Goal: Transaction & Acquisition: Purchase product/service

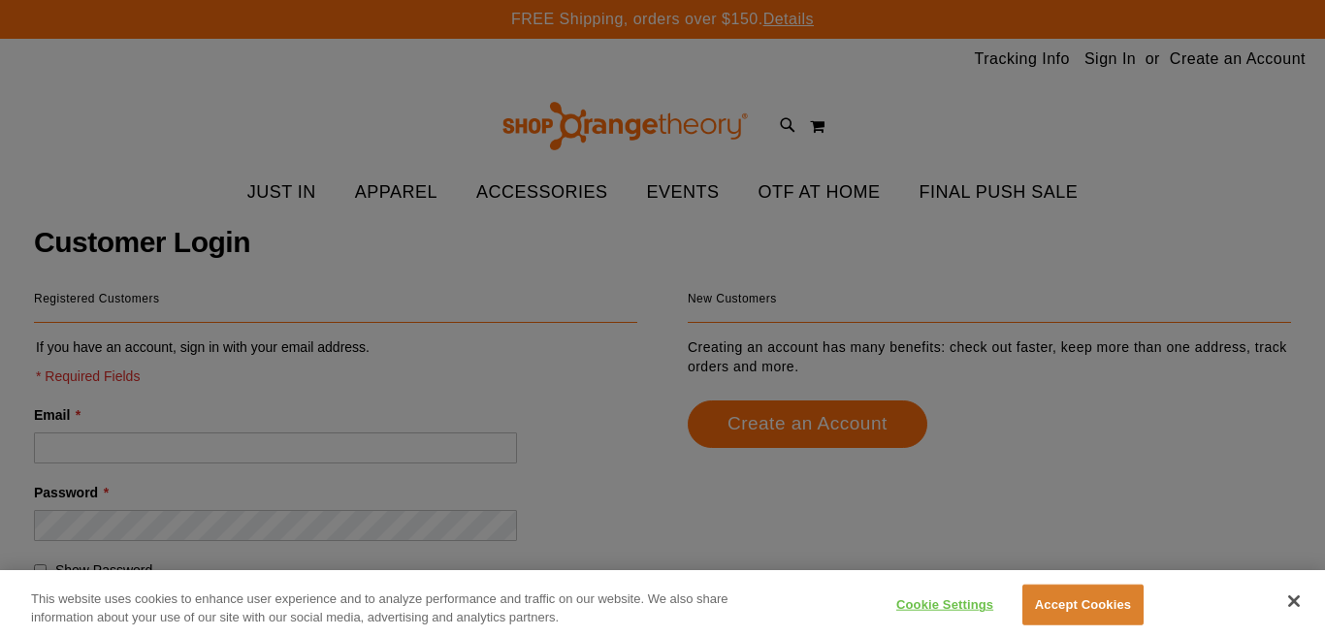
click at [1119, 52] on div at bounding box center [662, 318] width 1325 height 637
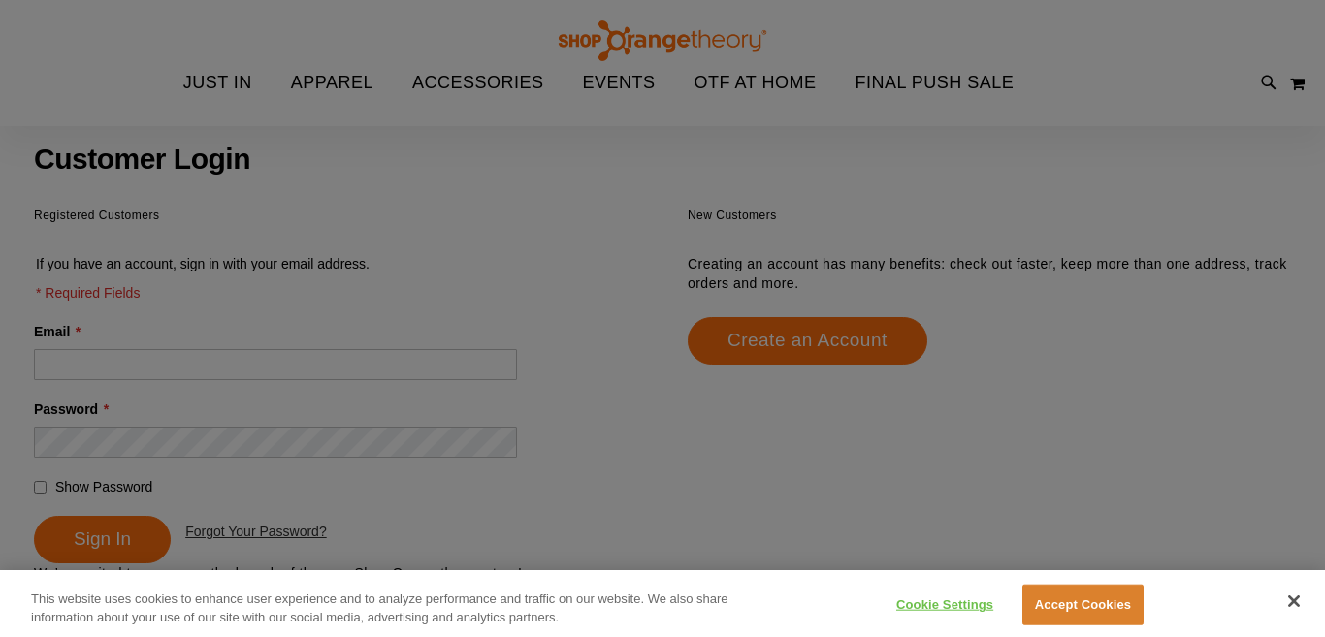
scroll to position [84, 0]
click at [385, 349] on div at bounding box center [662, 318] width 1325 height 637
click at [298, 366] on div at bounding box center [662, 318] width 1325 height 637
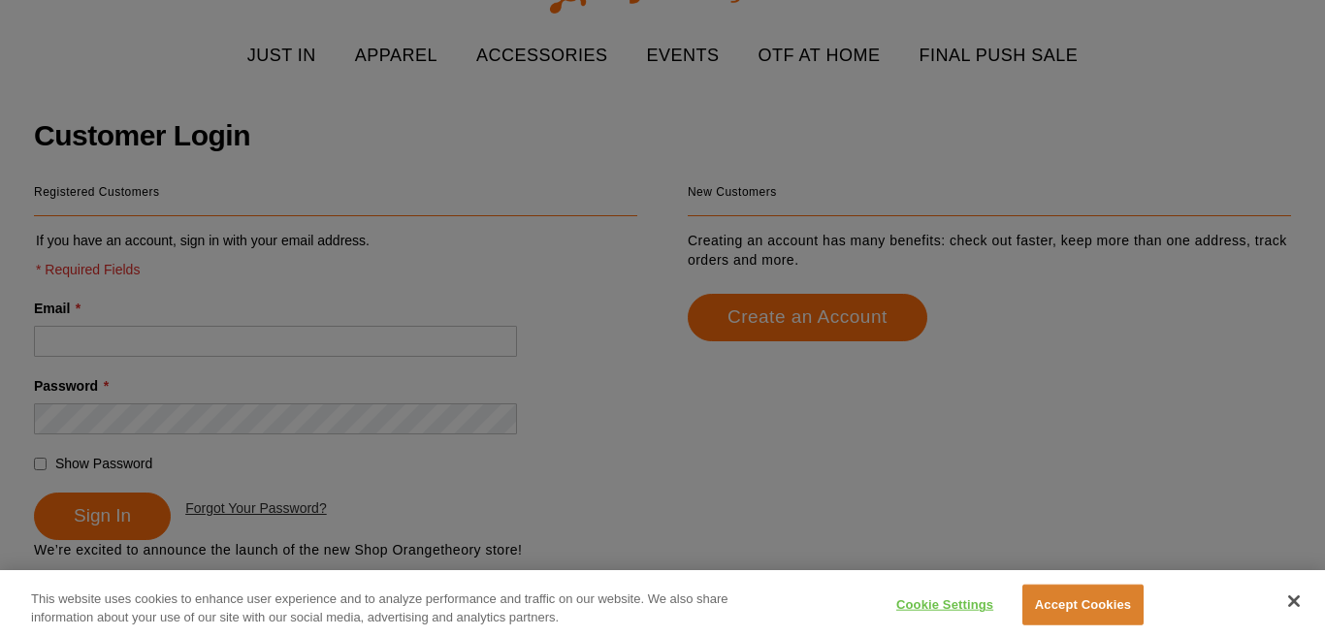
scroll to position [0, 0]
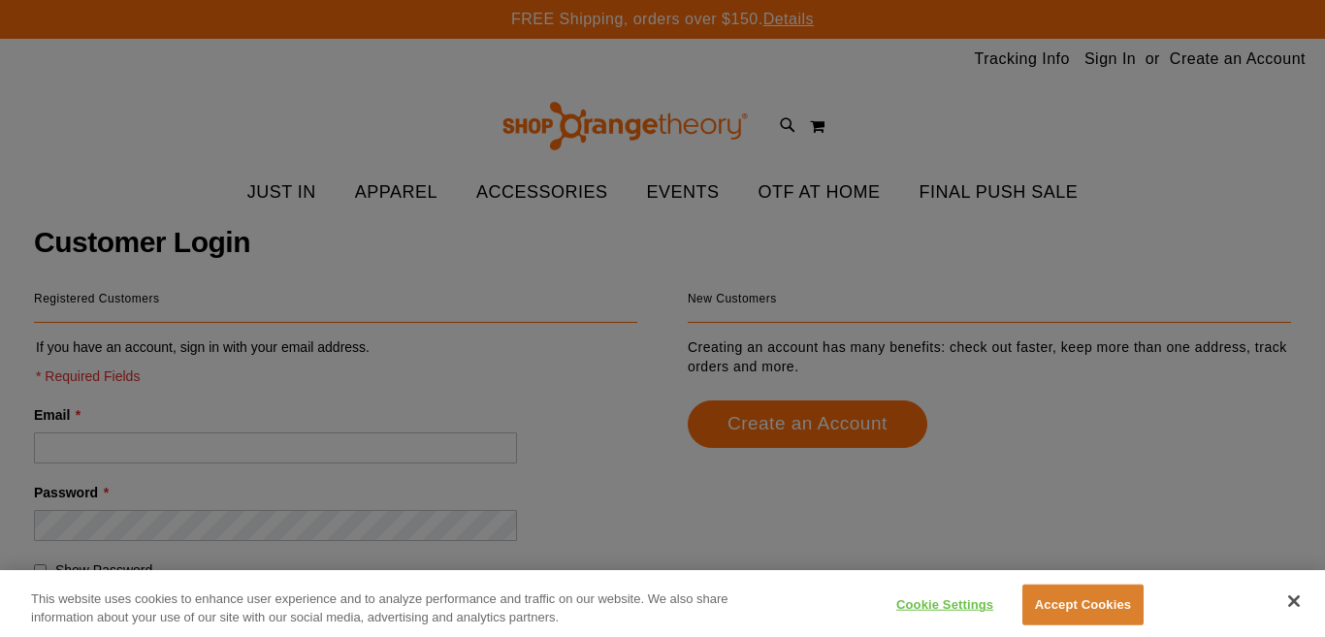
click at [345, 436] on div at bounding box center [662, 318] width 1325 height 637
click at [346, 483] on div at bounding box center [662, 318] width 1325 height 637
click at [1130, 604] on button "Accept Cookies" at bounding box center [1082, 605] width 121 height 41
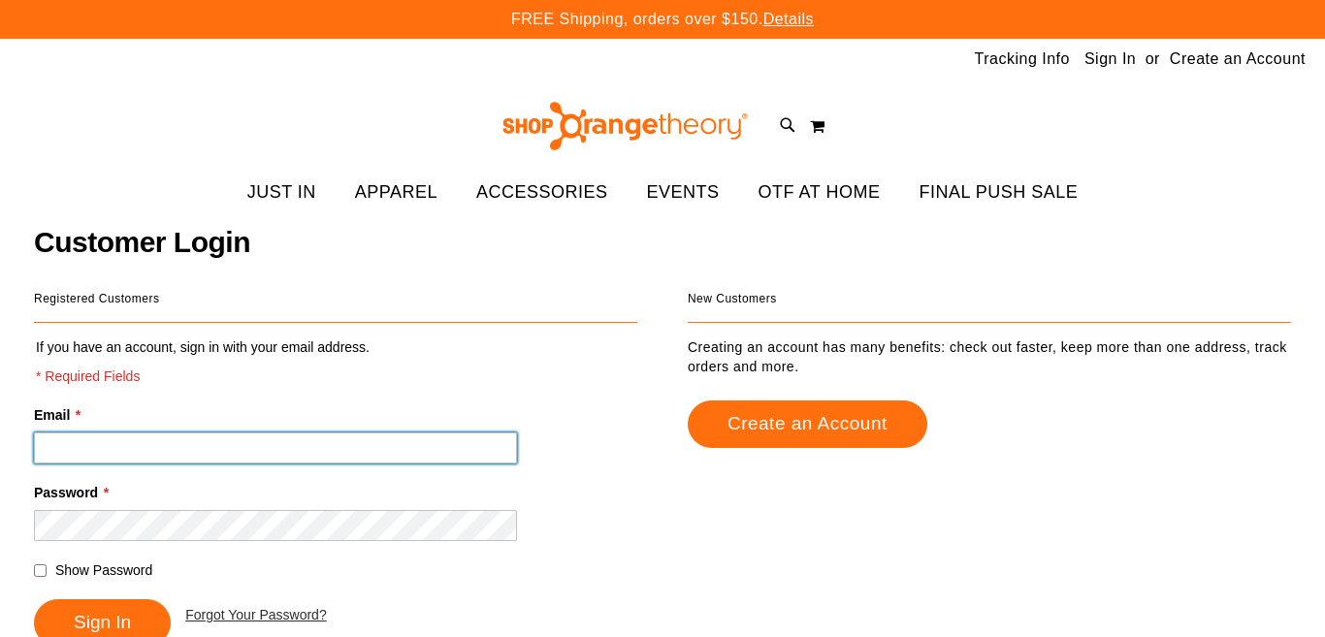
click at [344, 453] on input "Email *" at bounding box center [275, 447] width 483 height 31
type input "**********"
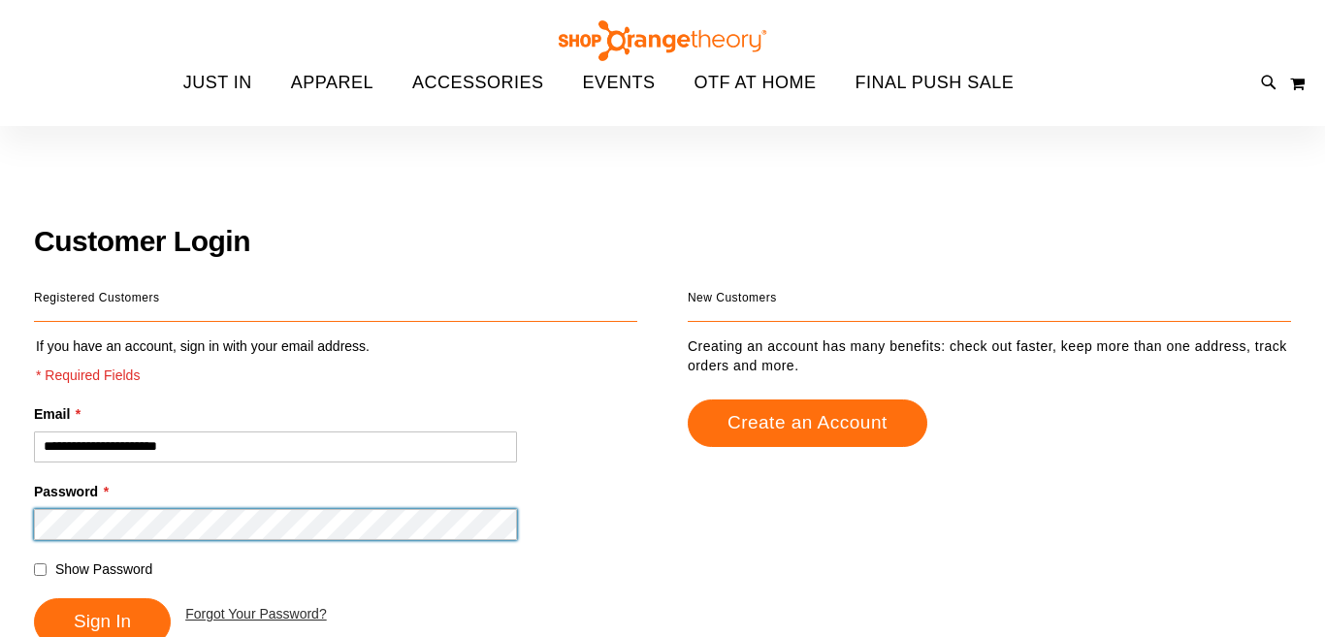
scroll to position [145, 0]
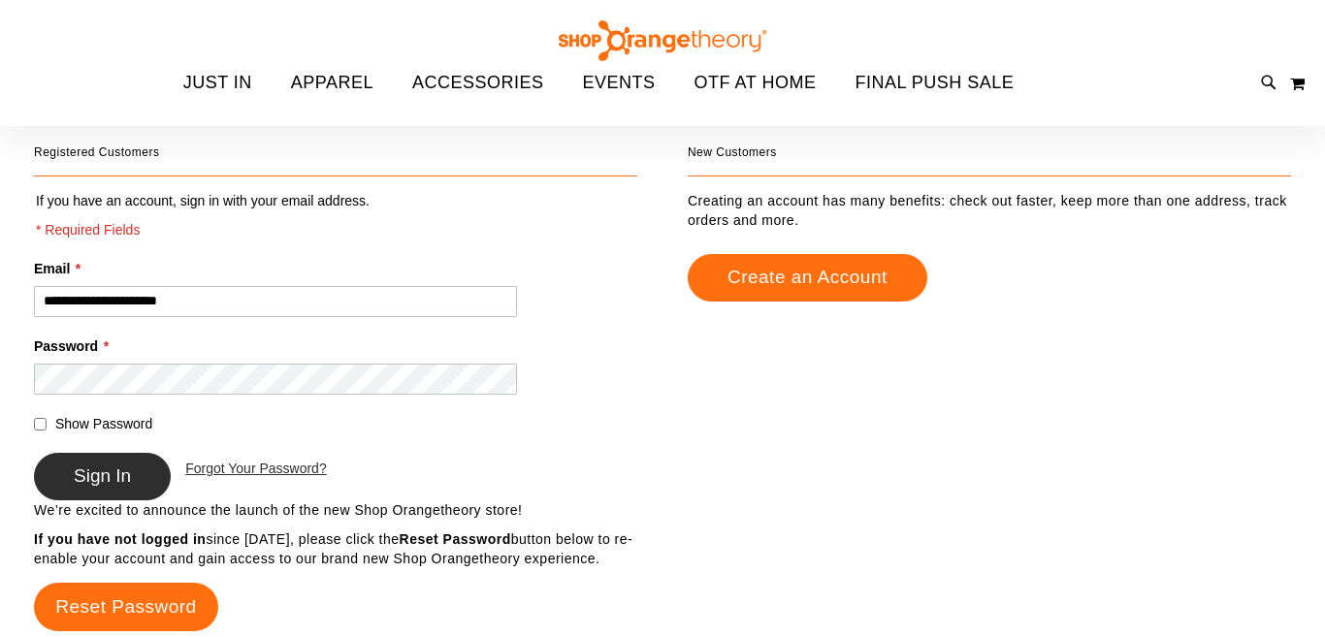
click at [98, 494] on button "Sign In" at bounding box center [102, 477] width 137 height 48
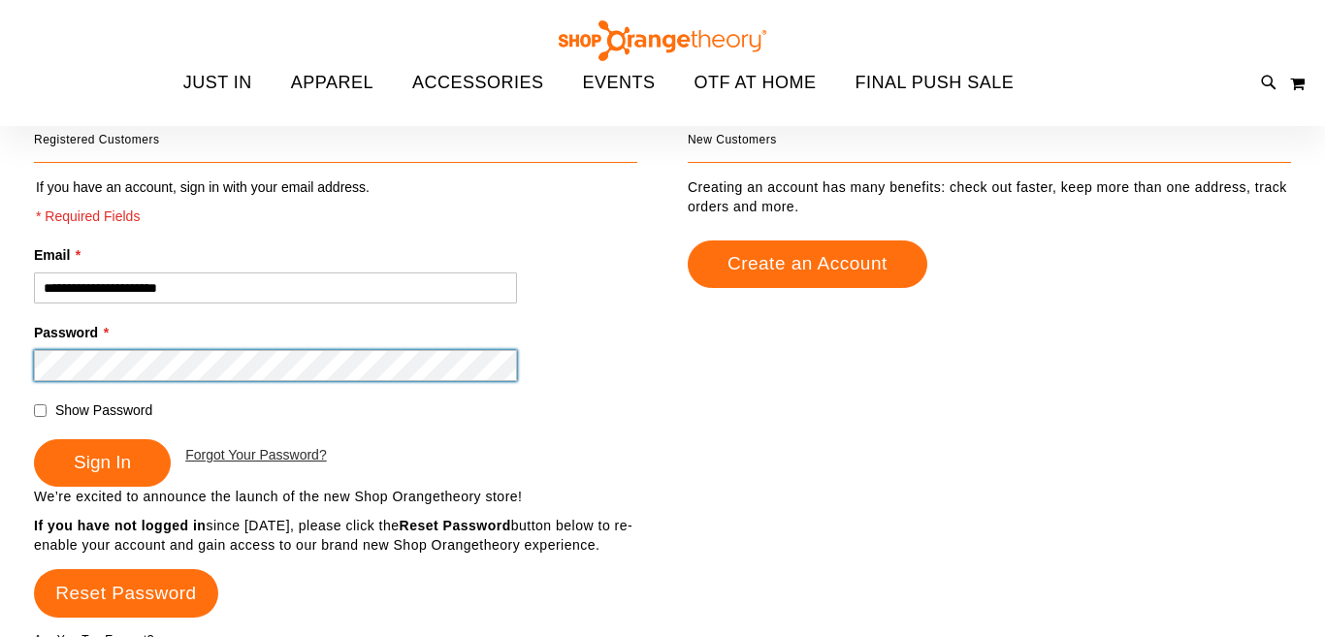
scroll to position [212, 0]
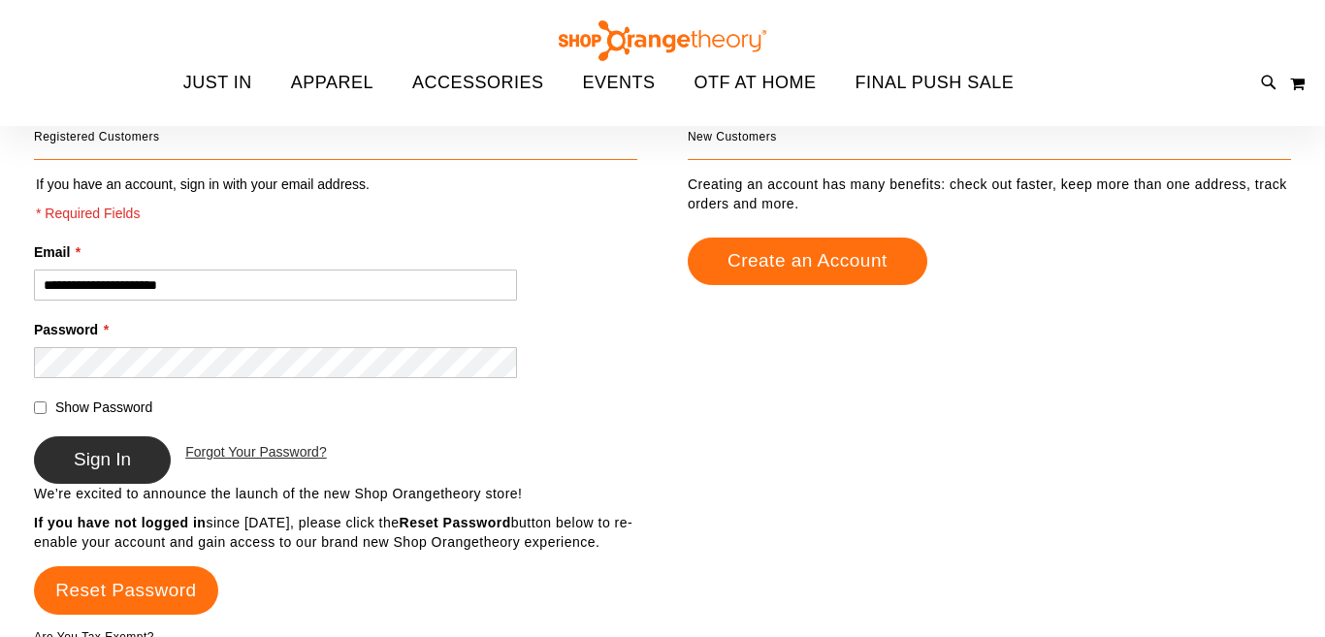
click at [99, 456] on span "Sign In" at bounding box center [102, 459] width 57 height 20
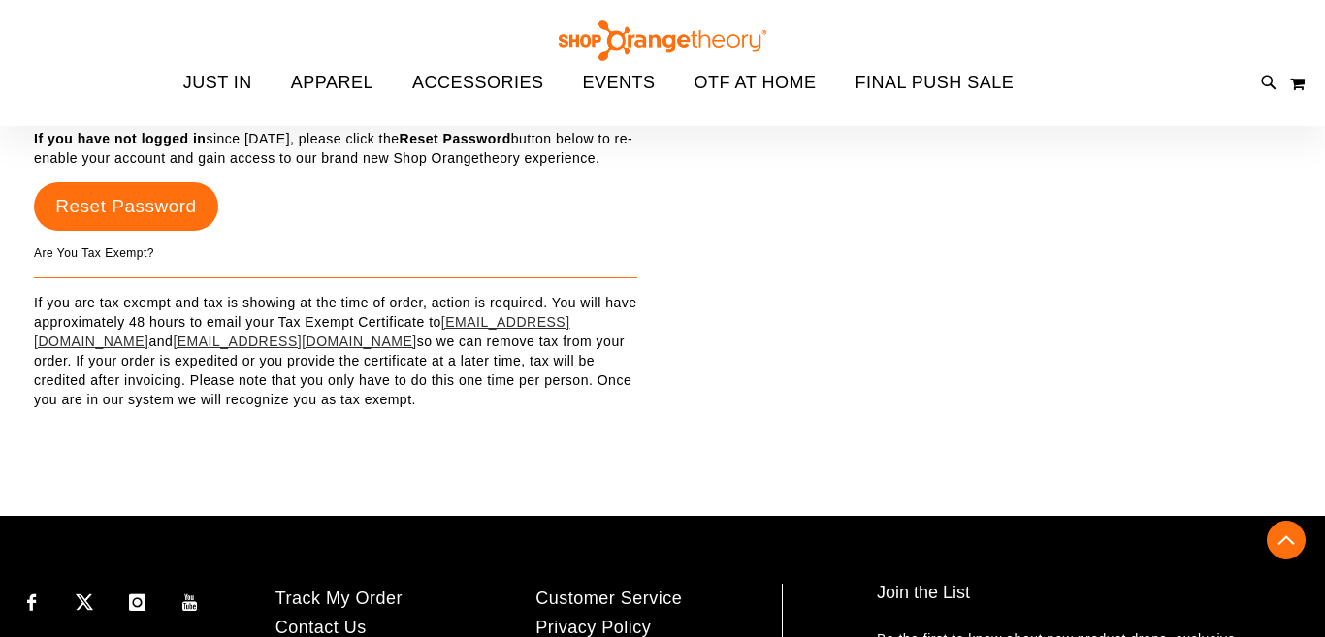
scroll to position [560, 0]
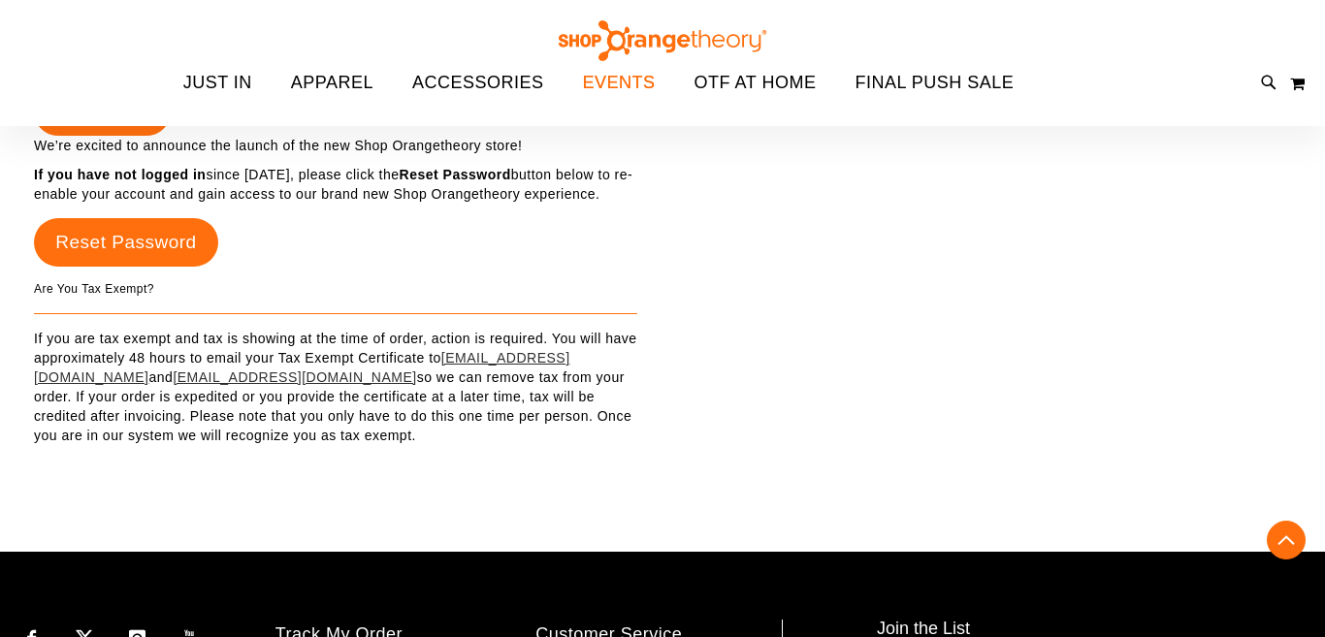
click at [637, 74] on span "EVENTS" at bounding box center [619, 83] width 73 height 44
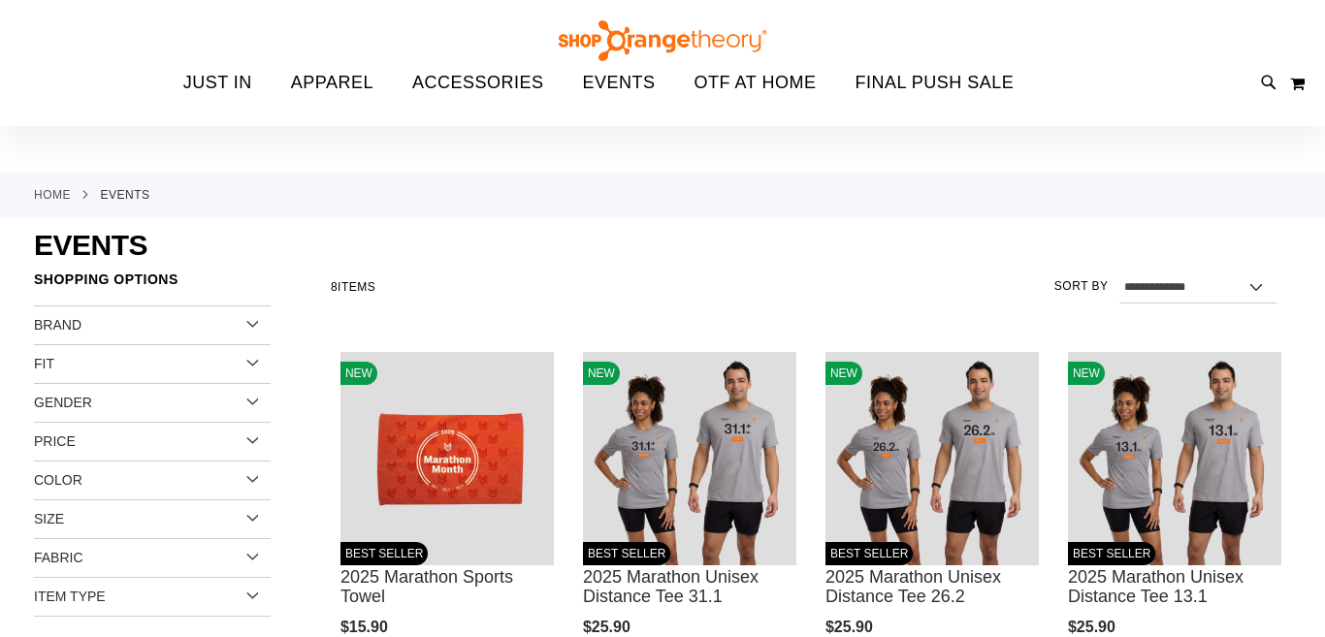
scroll to position [4, 0]
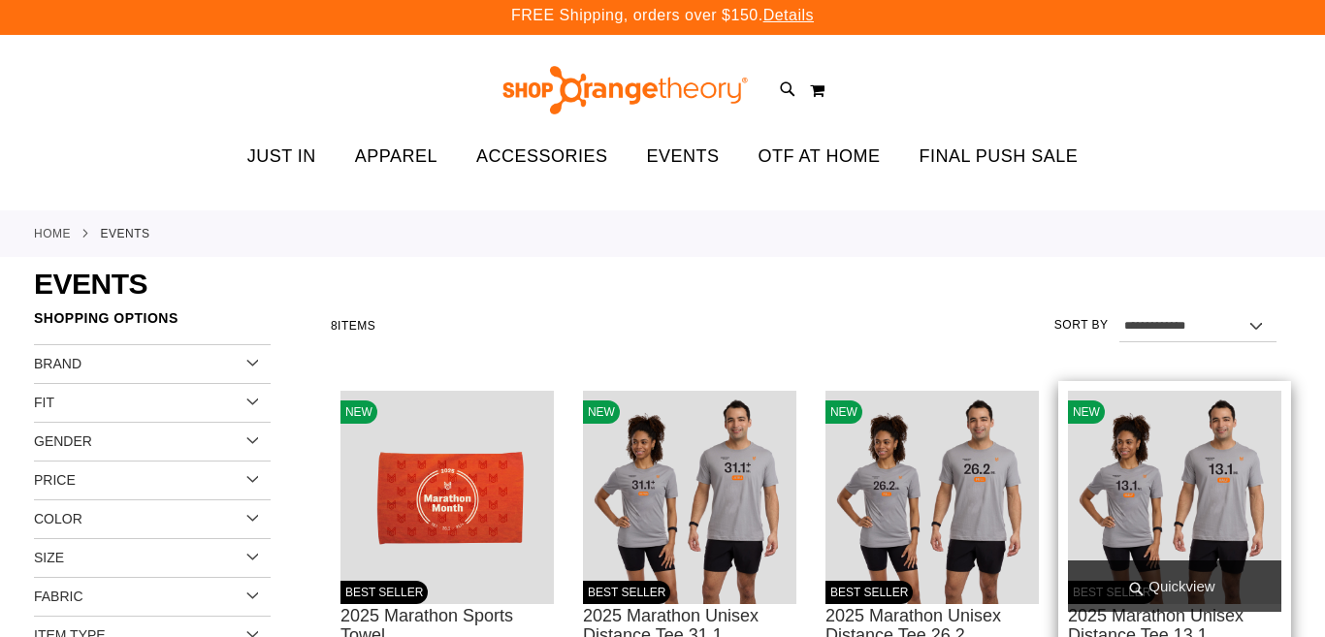
click at [1275, 578] on span "Quickview" at bounding box center [1174, 585] width 213 height 51
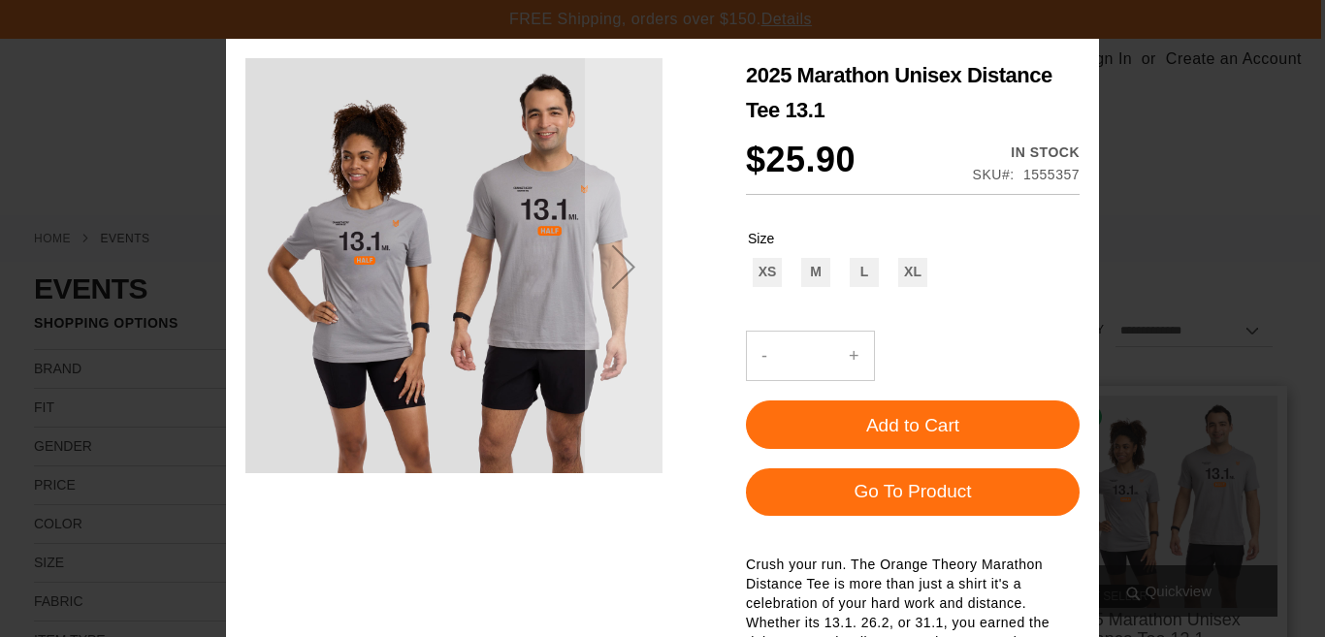
scroll to position [0, 0]
click at [1093, 16] on button "×" at bounding box center [668, 21] width 873 height 43
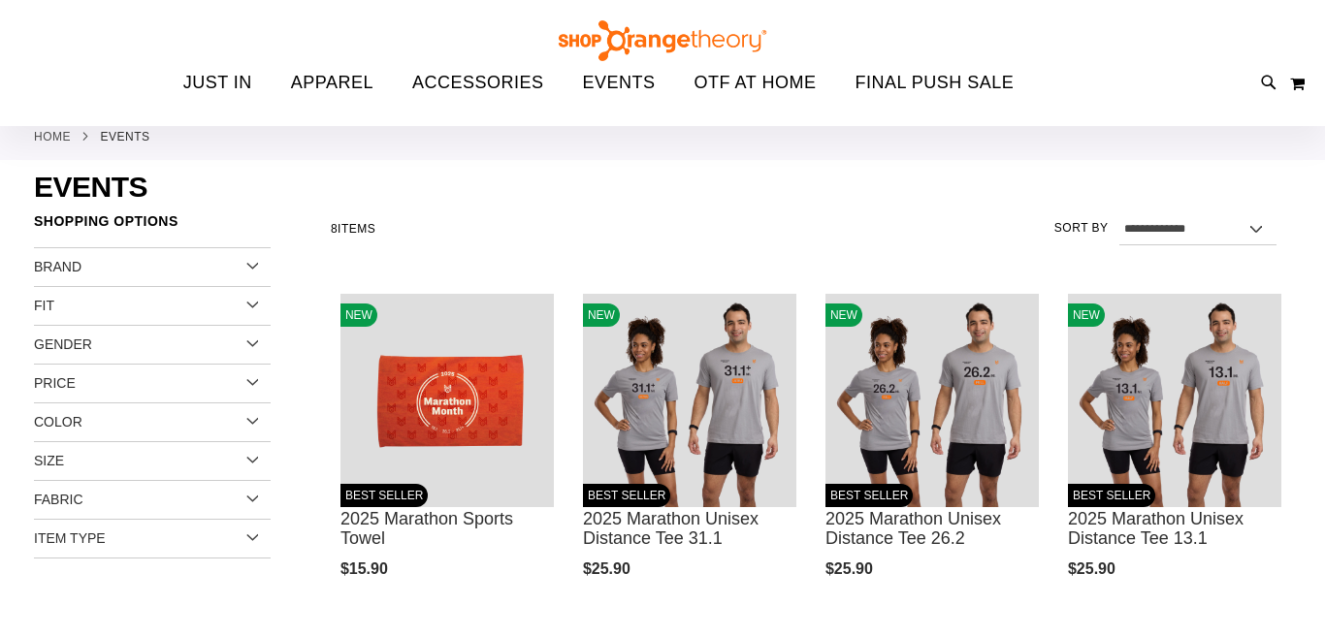
scroll to position [107, 0]
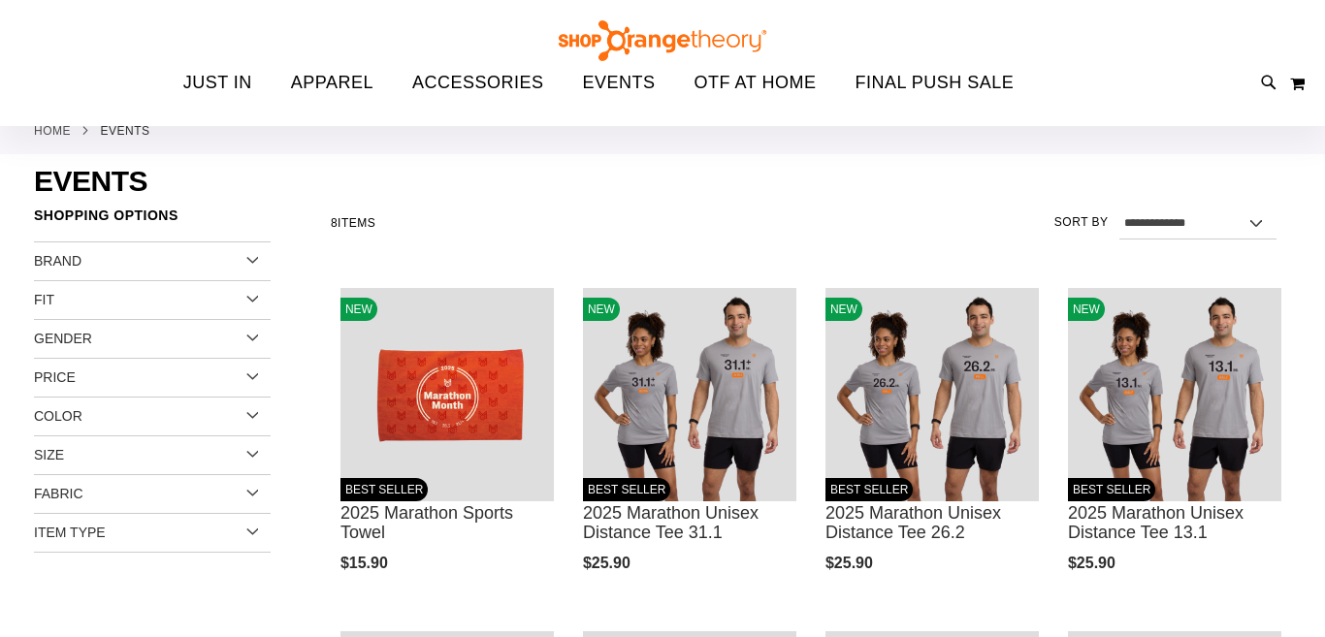
click at [258, 304] on div "Fit" at bounding box center [152, 300] width 237 height 39
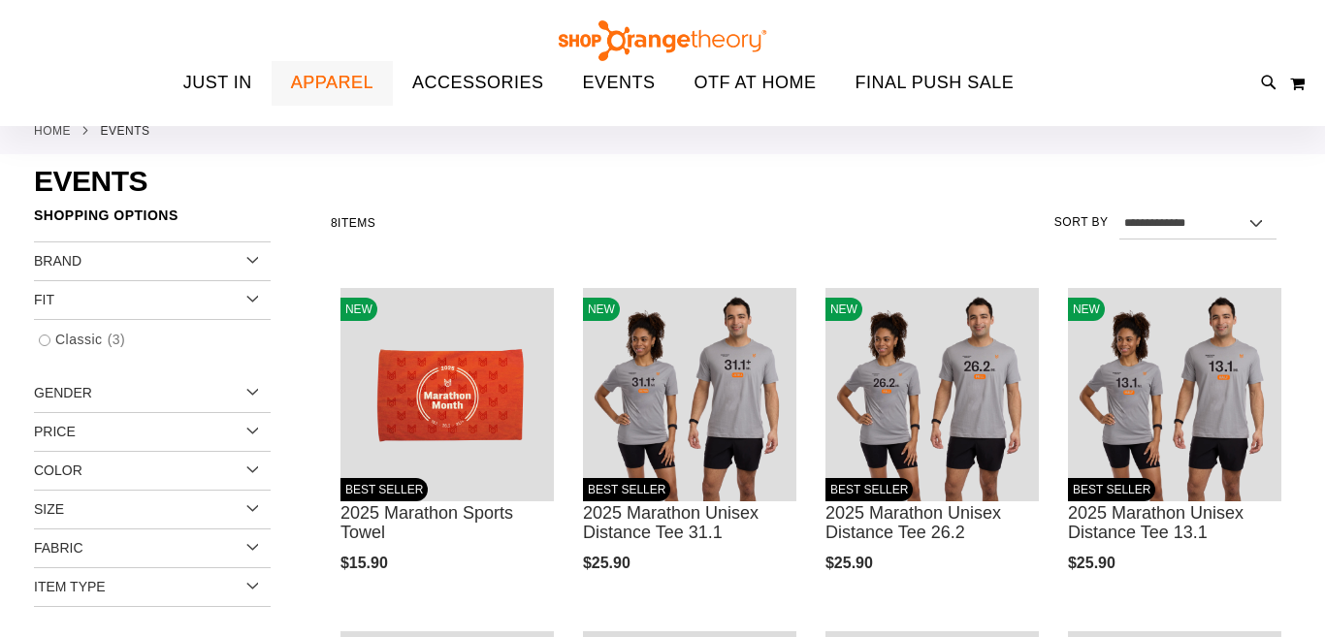
click at [345, 76] on span "APPAREL" at bounding box center [332, 83] width 82 height 44
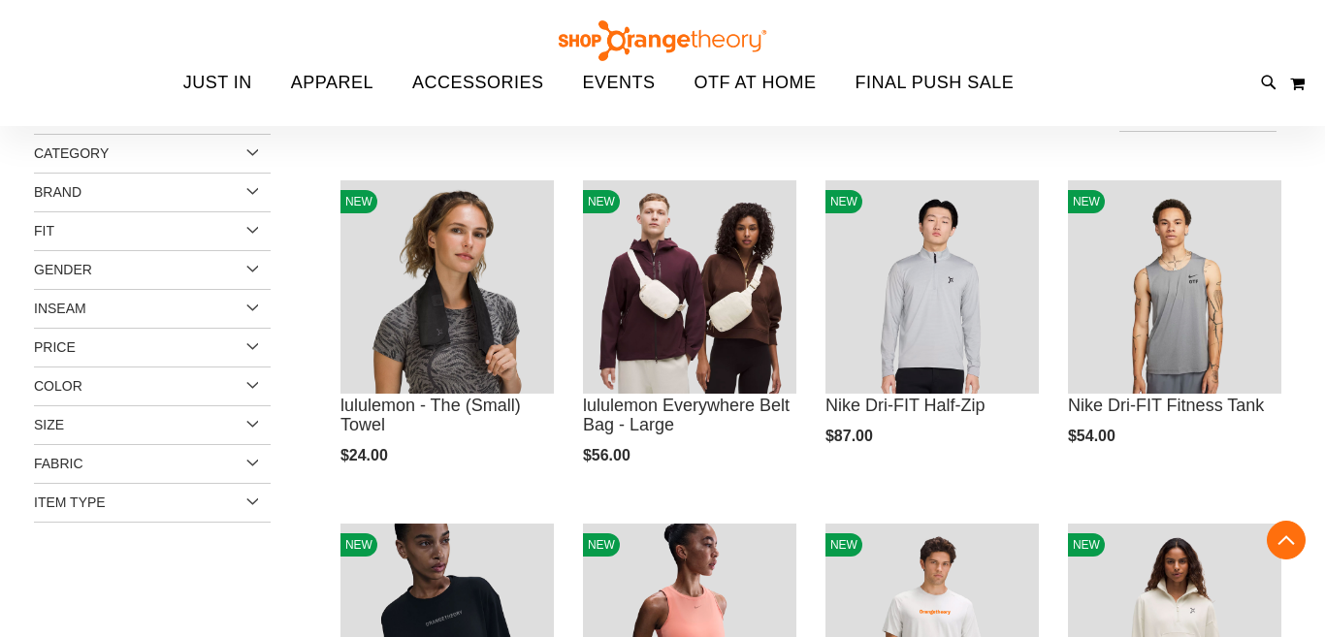
scroll to position [636, 0]
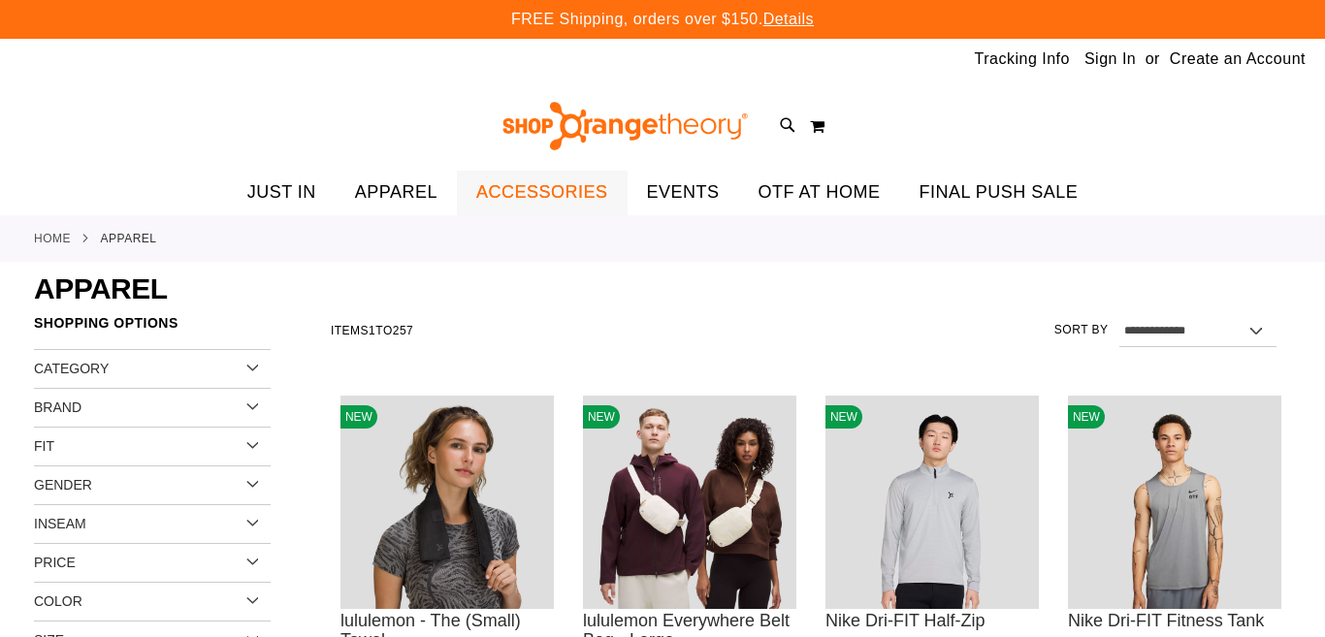
click at [559, 188] on span "ACCESSORIES" at bounding box center [542, 193] width 132 height 44
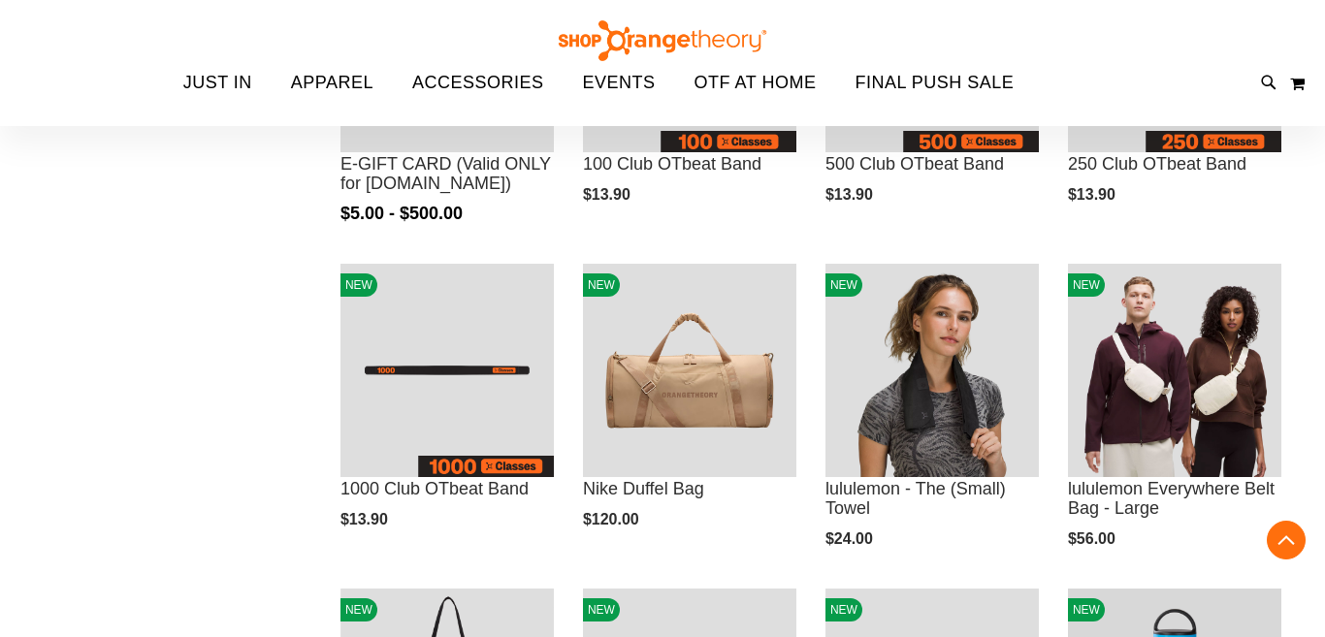
scroll to position [458, 0]
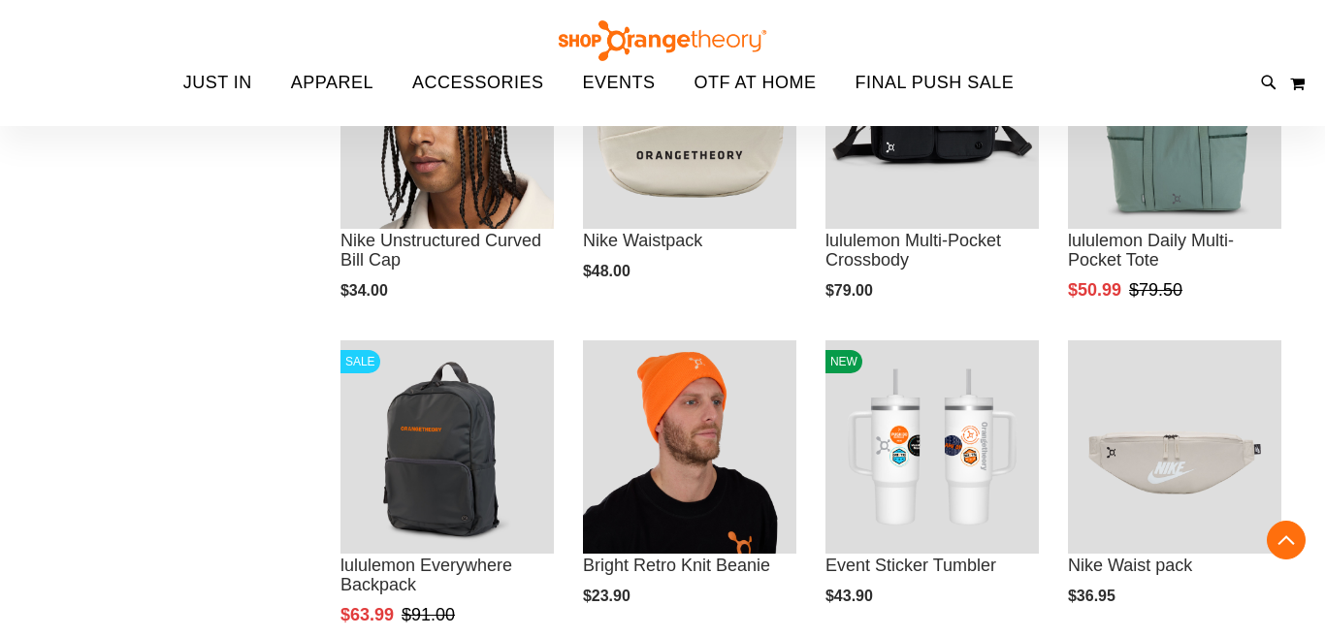
scroll to position [1358, 0]
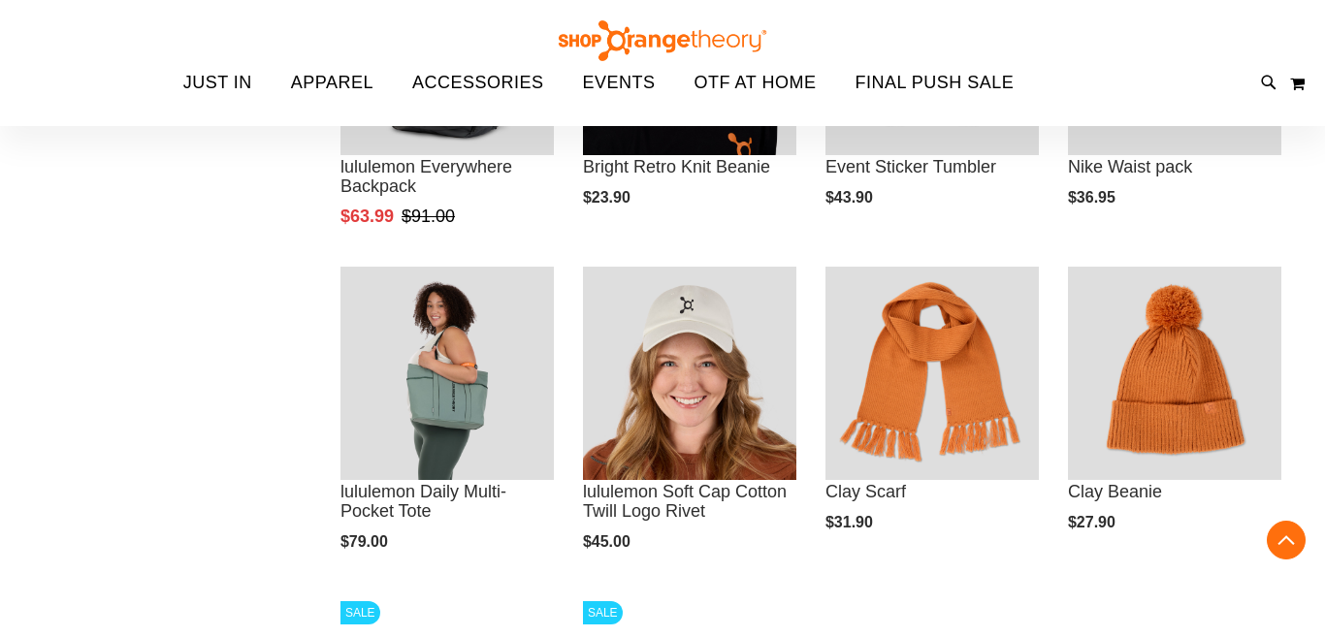
scroll to position [1750, 0]
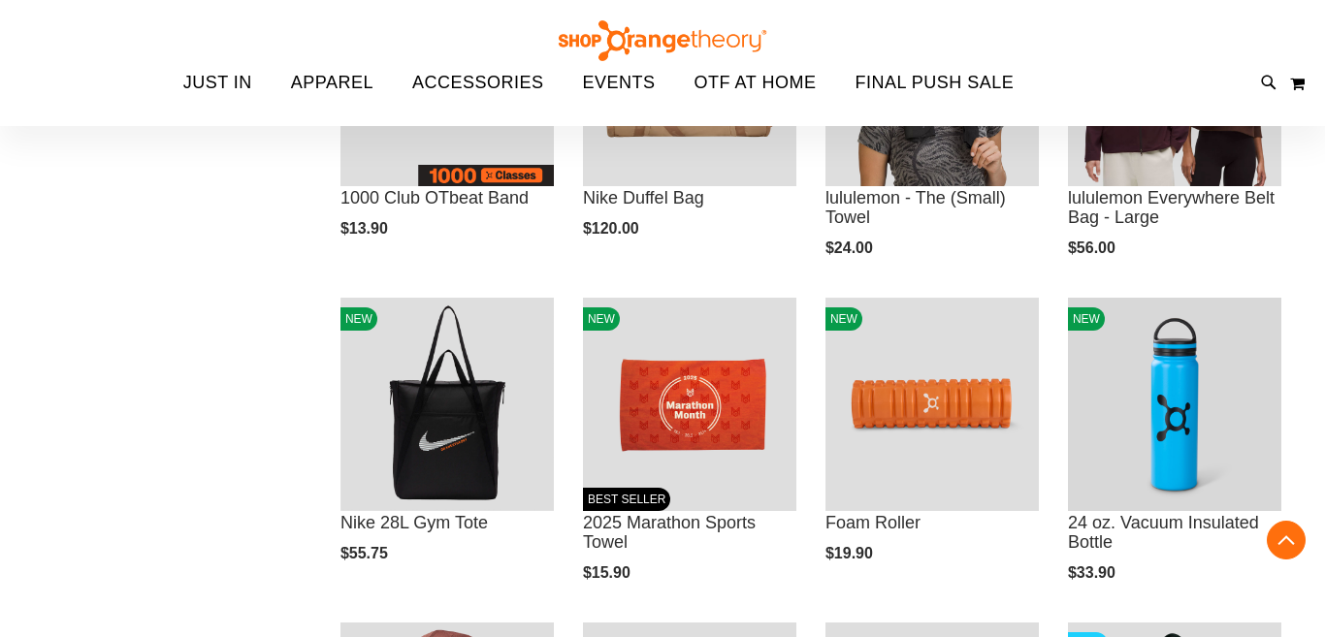
scroll to position [723, 0]
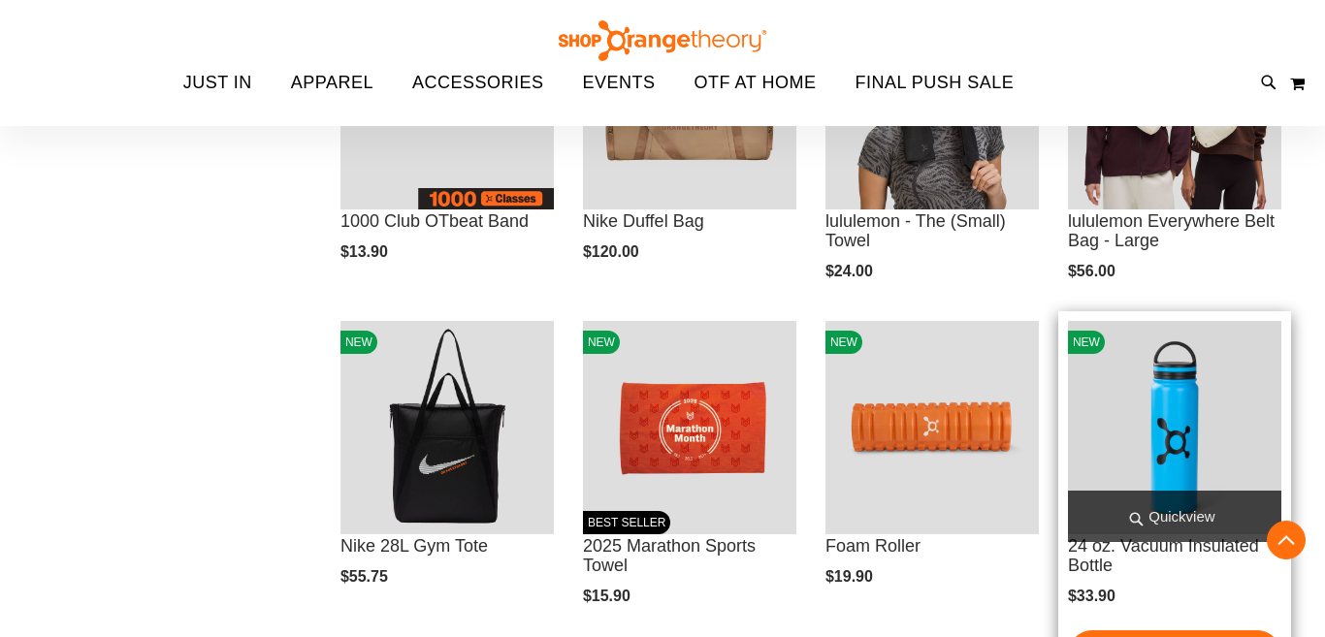
click at [1244, 460] on img "product" at bounding box center [1174, 427] width 213 height 213
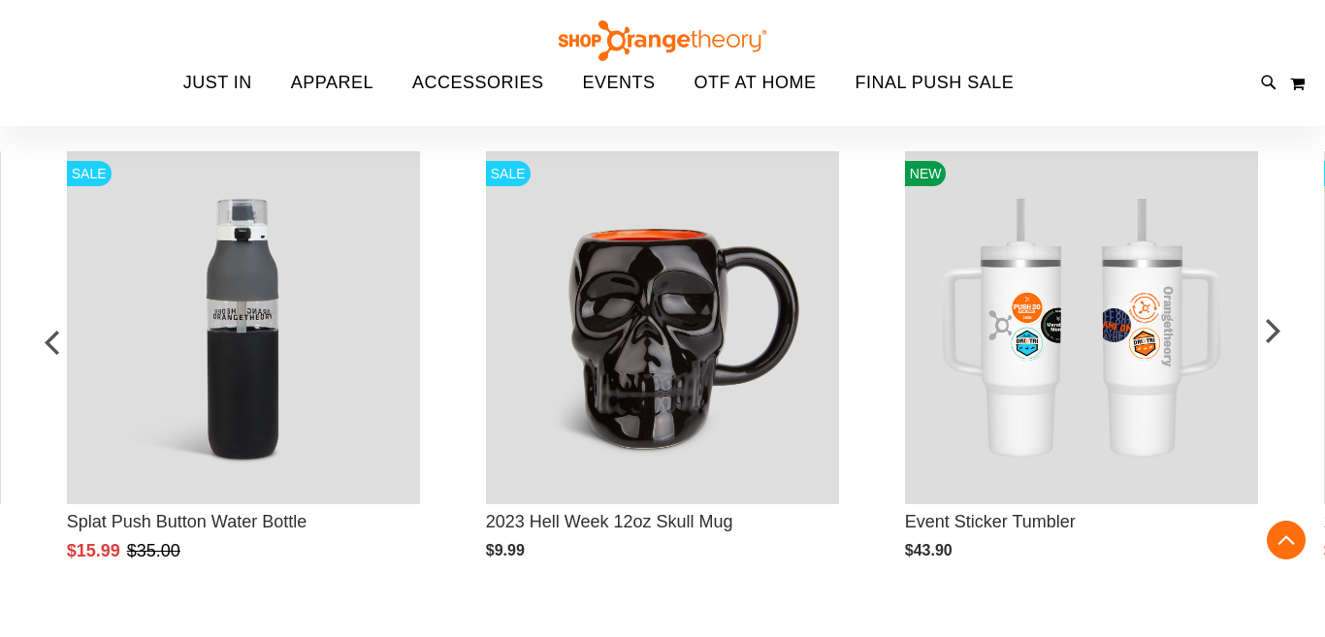
scroll to position [961, 0]
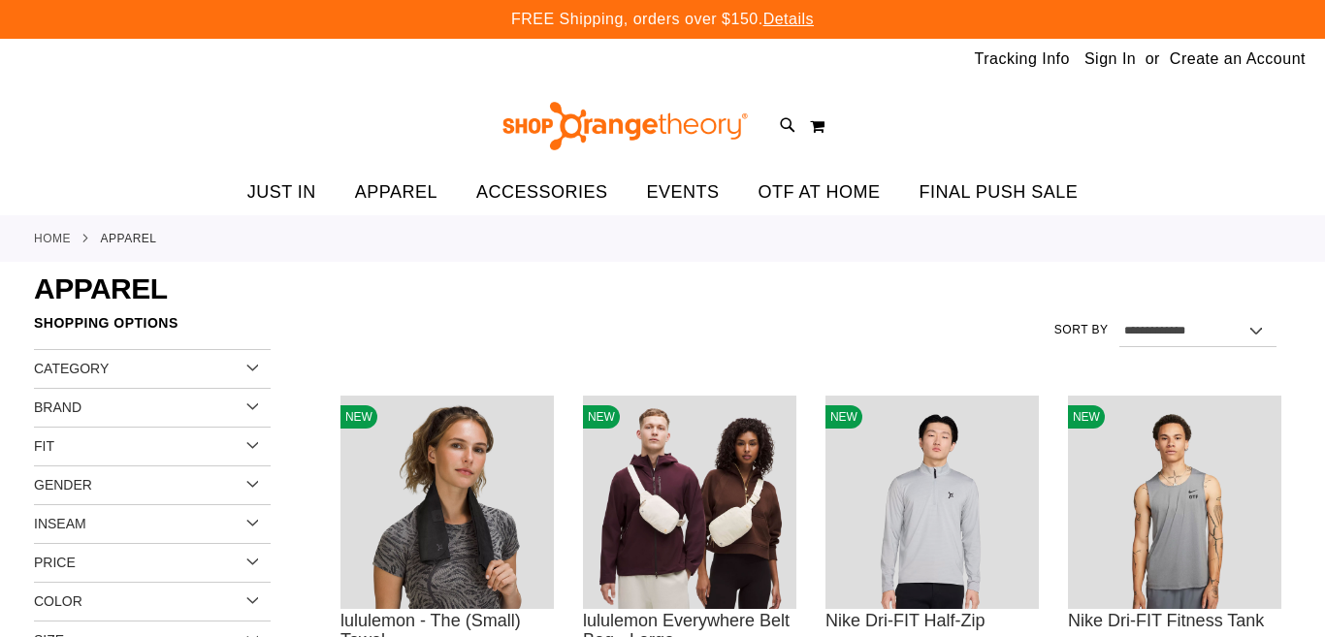
click at [249, 481] on div "Gender" at bounding box center [152, 485] width 237 height 39
